Goal: Task Accomplishment & Management: Use online tool/utility

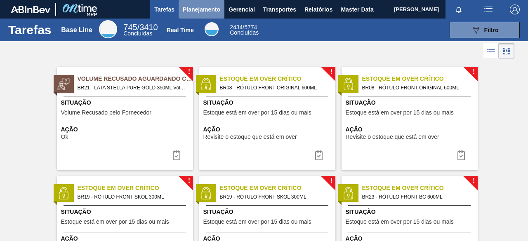
click at [217, 16] on button "Planejamento" at bounding box center [202, 9] width 46 height 19
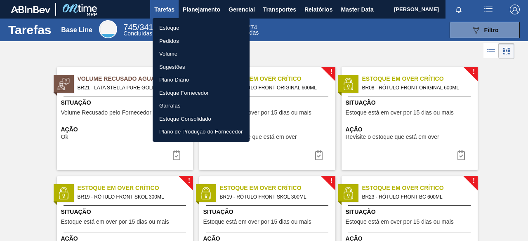
click at [173, 22] on li "Estoque" at bounding box center [201, 27] width 97 height 13
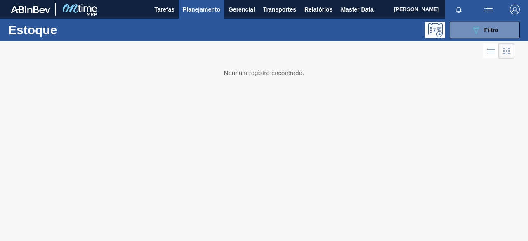
click at [187, 3] on button "Planejamento" at bounding box center [202, 9] width 46 height 19
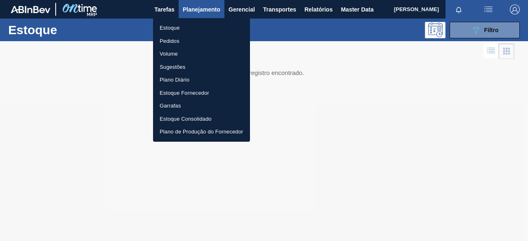
drag, startPoint x: 337, startPoint y: 60, endPoint x: 342, endPoint y: 61, distance: 5.4
click at [337, 60] on div at bounding box center [264, 120] width 528 height 241
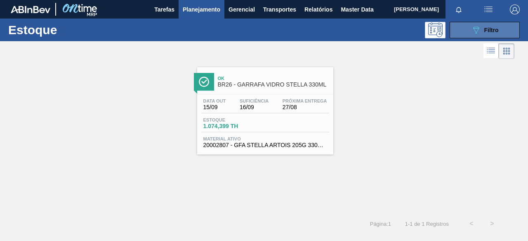
click at [490, 33] on span "Filtro" at bounding box center [491, 30] width 14 height 7
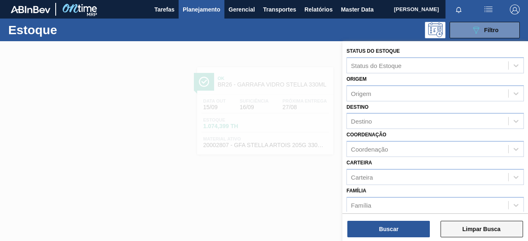
click at [469, 227] on button "Limpar Busca" at bounding box center [482, 229] width 83 height 17
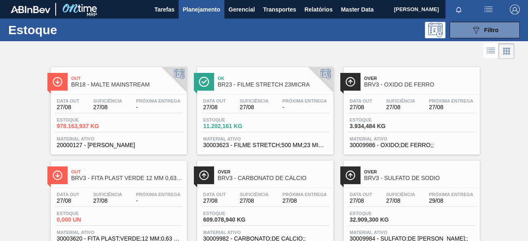
click at [516, 8] on img "button" at bounding box center [515, 10] width 10 height 10
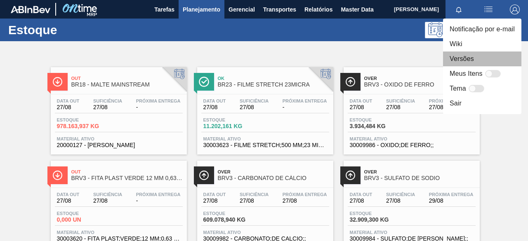
click at [473, 61] on li "Versões" at bounding box center [482, 59] width 78 height 15
